Goal: Book appointment/travel/reservation

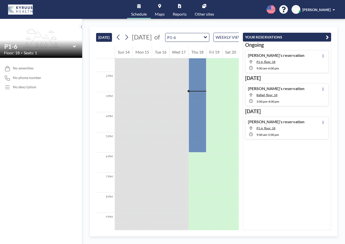
scroll to position [282, 0]
click at [75, 46] on icon at bounding box center [74, 47] width 3 height 2
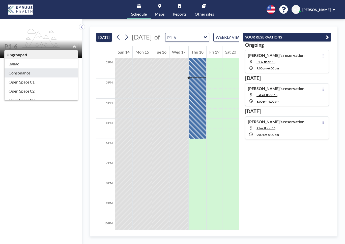
type input "Consonance"
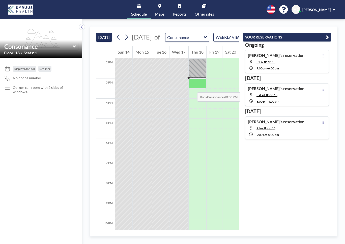
click at [192, 87] on div at bounding box center [197, 84] width 18 height 10
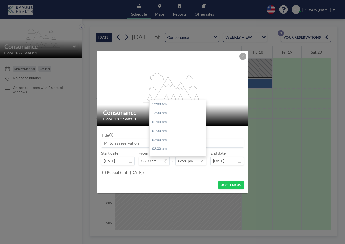
scroll to position [278, 0]
click at [185, 160] on input "03:30 pm" at bounding box center [190, 161] width 31 height 9
click at [161, 111] on div "04:00 pm" at bounding box center [178, 113] width 59 height 9
type input "04:00 pm"
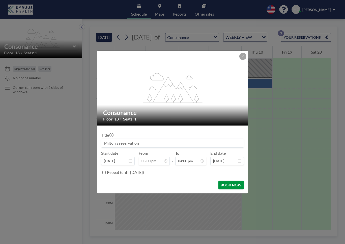
click at [229, 185] on button "BOOK NOW" at bounding box center [230, 185] width 25 height 9
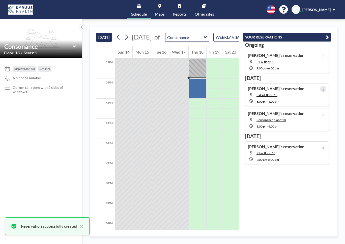
click at [321, 90] on button at bounding box center [323, 89] width 6 height 6
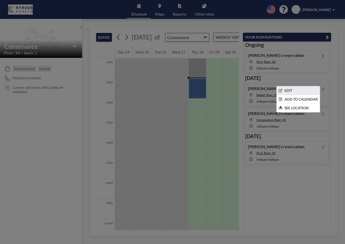
click at [291, 89] on li "EDIT" at bounding box center [297, 90] width 43 height 9
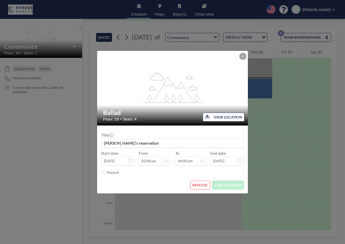
click at [201, 181] on button "REMOVE" at bounding box center [200, 185] width 20 height 9
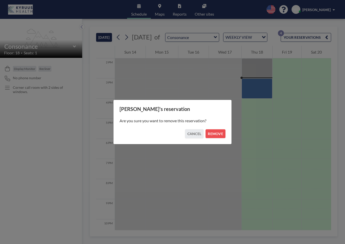
click at [216, 128] on div "Are you sure you want to remove this reservation?" at bounding box center [172, 120] width 106 height 17
click at [215, 133] on button "REMOVE" at bounding box center [215, 133] width 20 height 9
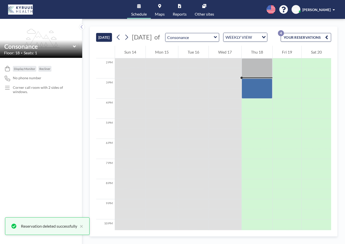
click at [303, 40] on button "YOUR RESERVATIONS 4" at bounding box center [305, 37] width 50 height 9
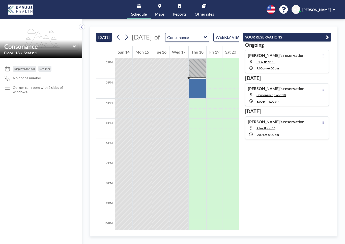
click at [323, 187] on div "Ongoing [PERSON_NAME]'s reservation P1-6, floor: 18 9:00 AM - 6:00 PM [DATE] [P…" at bounding box center [287, 136] width 88 height 189
